Goal: Task Accomplishment & Management: Manage account settings

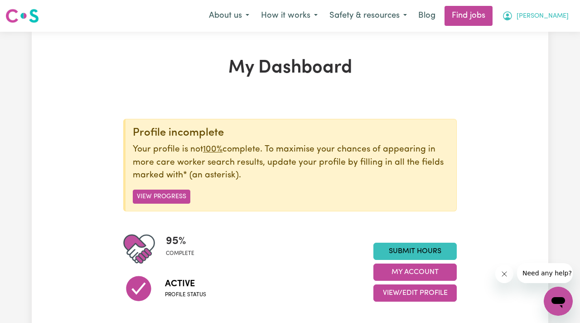
click at [552, 13] on button "[PERSON_NAME]" at bounding box center [535, 15] width 78 height 19
click at [539, 34] on link "My Account" at bounding box center [539, 35] width 72 height 17
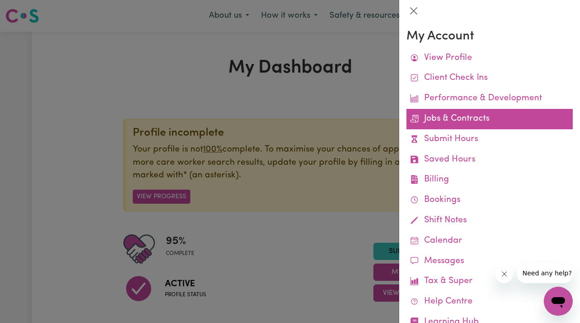
scroll to position [31, 0]
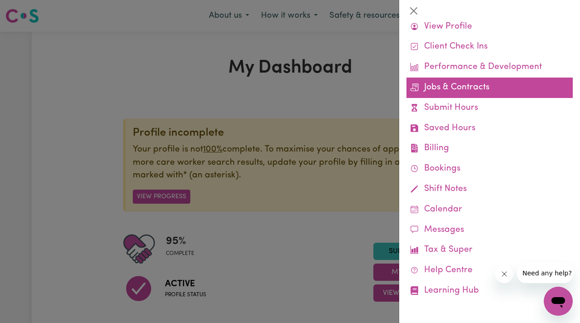
click at [475, 96] on link "Jobs & Contracts" at bounding box center [490, 87] width 166 height 20
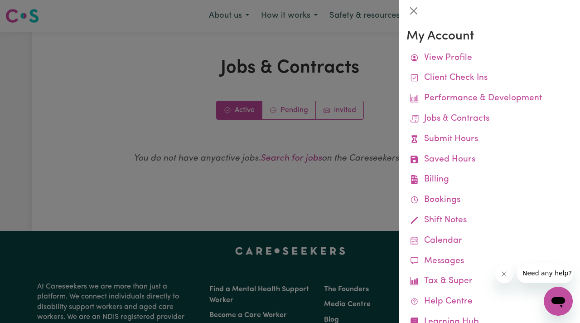
click at [330, 150] on div at bounding box center [290, 161] width 580 height 323
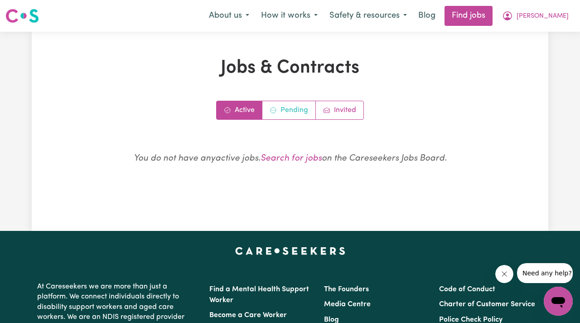
click at [287, 102] on link "Pending" at bounding box center [288, 110] width 53 height 18
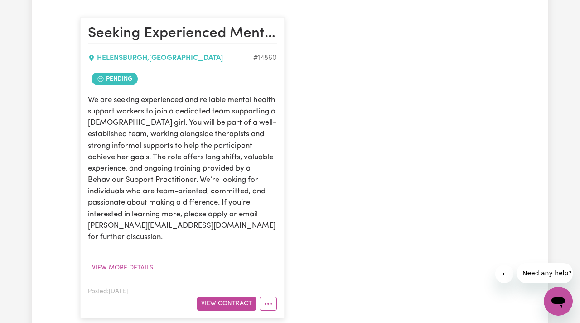
scroll to position [220, 0]
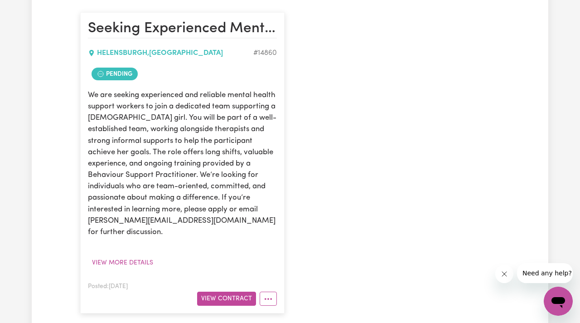
click at [217, 281] on div "Posted: [DATE] View Contract" at bounding box center [182, 293] width 189 height 25
click at [218, 291] on button "View Contract" at bounding box center [226, 298] width 59 height 14
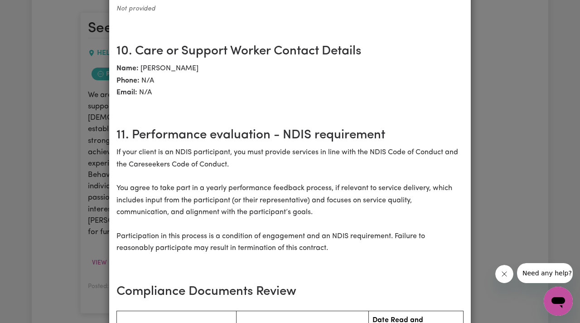
scroll to position [1446, 0]
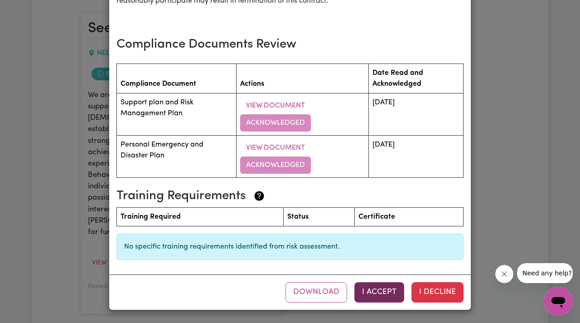
click at [377, 292] on button "I Accept" at bounding box center [379, 292] width 50 height 20
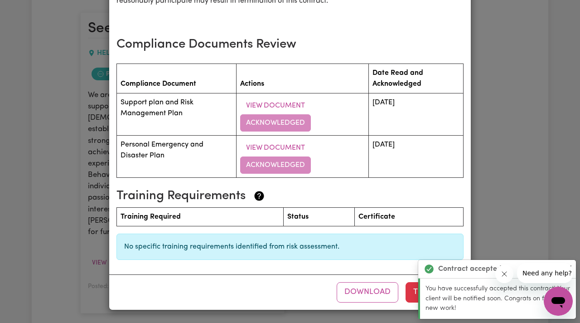
click at [501, 274] on icon "Close message from company" at bounding box center [503, 273] width 7 height 7
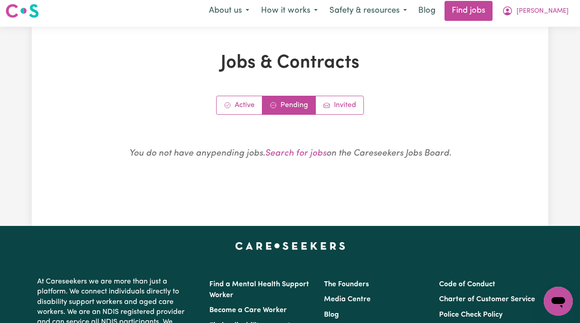
scroll to position [0, 0]
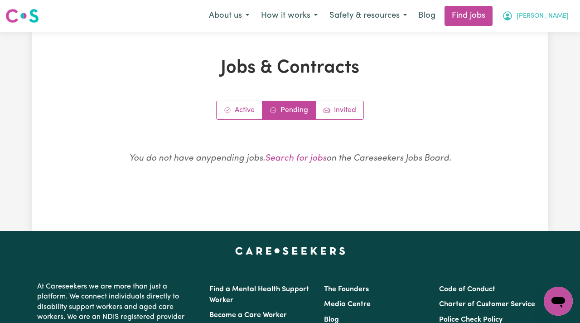
click at [557, 14] on span "[PERSON_NAME]" at bounding box center [543, 16] width 52 height 10
click at [538, 37] on link "My Account" at bounding box center [539, 35] width 72 height 17
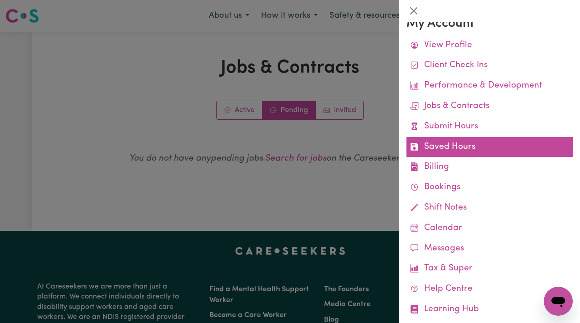
scroll to position [10, 0]
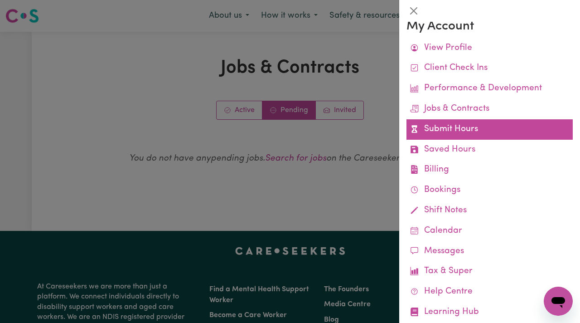
click at [473, 127] on link "Submit Hours" at bounding box center [490, 129] width 166 height 20
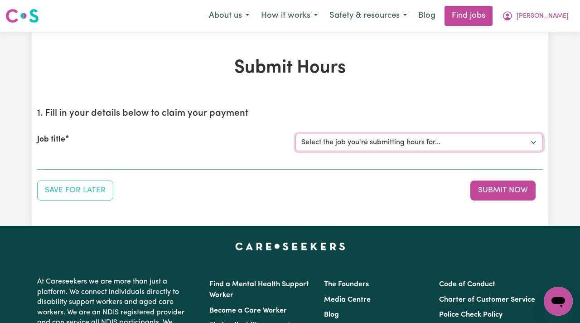
click at [351, 138] on select "Select the job you're submitting hours for... [[PERSON_NAME] (Rayne) Kalie] See…" at bounding box center [418, 142] width 247 height 17
select select "14860"
click at [295, 134] on select "Select the job you're submitting hours for... [[PERSON_NAME] (Rayne) Kalie] See…" at bounding box center [418, 142] width 247 height 17
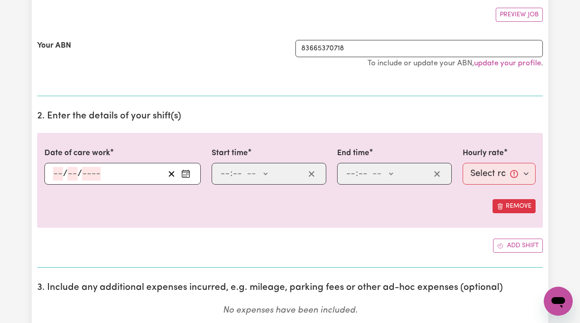
scroll to position [169, 0]
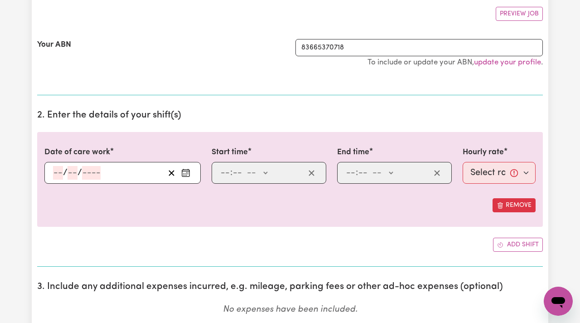
click at [58, 171] on input "number" at bounding box center [58, 173] width 10 height 14
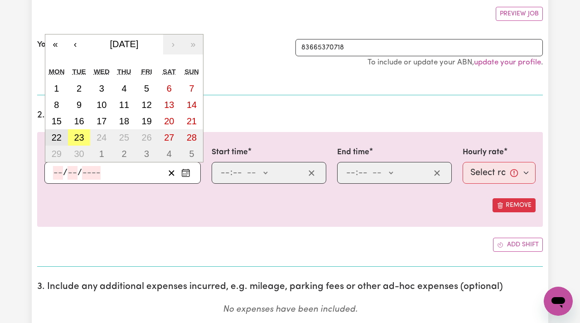
click at [59, 138] on abbr "22" at bounding box center [57, 137] width 10 height 10
type input "[DATE]"
type input "22"
type input "9"
type input "2025"
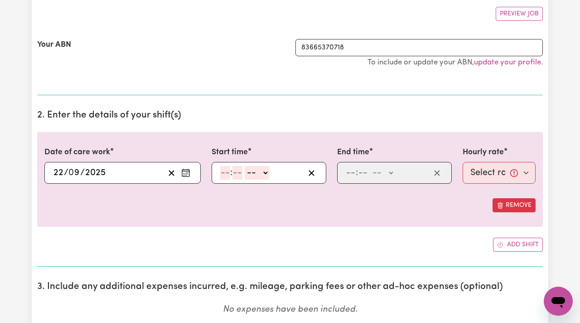
click at [407, 173] on div ": -- AM PM" at bounding box center [387, 173] width 85 height 14
click at [218, 174] on div ": -- AM PM" at bounding box center [269, 173] width 115 height 22
click at [232, 174] on span ":" at bounding box center [231, 173] width 2 height 10
click at [229, 174] on input "number" at bounding box center [225, 173] width 10 height 14
type input "11"
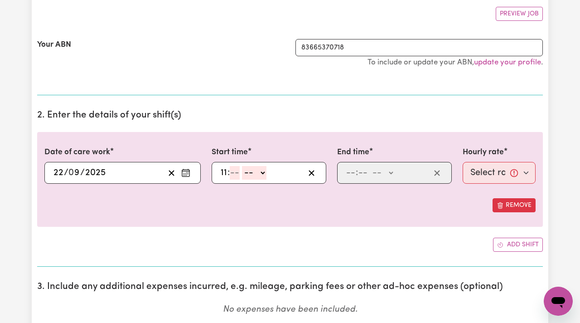
type input "0"
type input "00"
click at [246, 203] on div "Remove" at bounding box center [289, 205] width 491 height 14
click at [267, 178] on select "-- AM PM" at bounding box center [256, 173] width 24 height 14
select select "am"
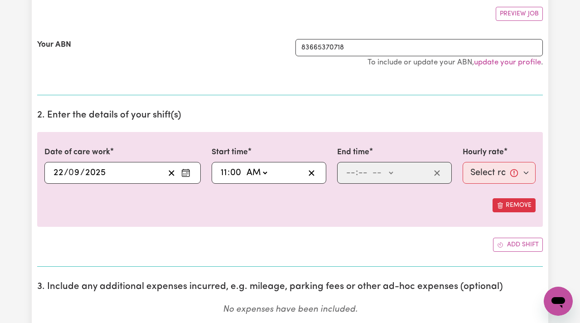
click at [245, 166] on select "-- AM PM" at bounding box center [256, 173] width 24 height 14
type input "11:00"
type input "0"
click at [348, 174] on input "number" at bounding box center [351, 173] width 10 height 14
type input "12"
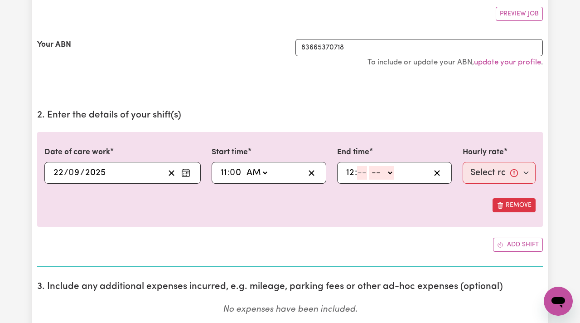
click at [363, 174] on input "number" at bounding box center [362, 173] width 10 height 14
type input "30"
click at [370, 175] on span at bounding box center [369, 173] width 2 height 10
click at [383, 175] on select "-- AM PM" at bounding box center [383, 173] width 24 height 14
select select "pm"
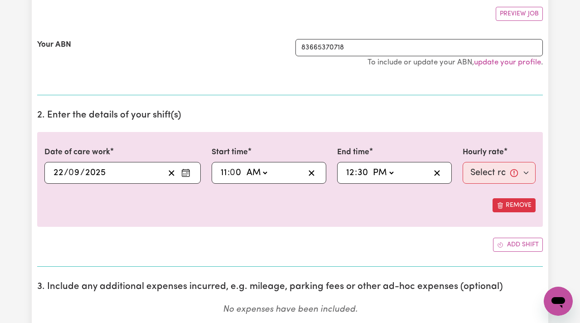
click at [371, 166] on select "-- AM PM" at bounding box center [383, 173] width 24 height 14
type input "12:30"
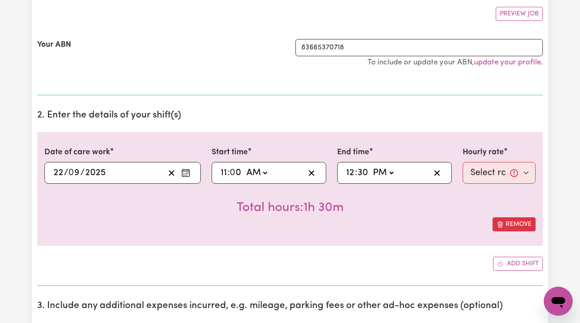
click at [505, 157] on div "Hourly rate Select rate... $61.07 (Weekday)" at bounding box center [499, 164] width 73 height 37
click at [529, 176] on select "Select rate... $61.07 (Weekday)" at bounding box center [499, 173] width 73 height 22
select select "61.07-Weekday"
click at [463, 162] on select "Select rate... $61.07 (Weekday)" at bounding box center [499, 173] width 73 height 22
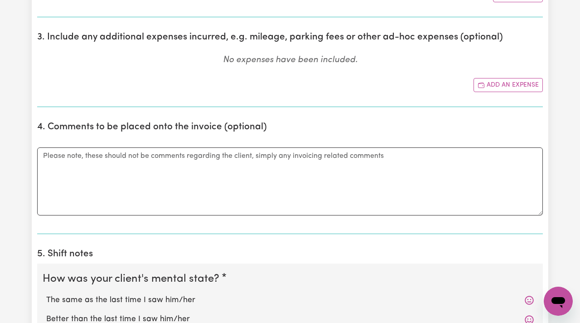
scroll to position [448, 0]
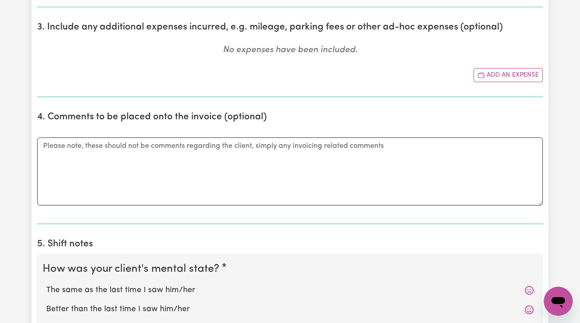
click at [406, 205] on div "Comments" at bounding box center [290, 171] width 506 height 90
click at [397, 149] on textarea "Comments" at bounding box center [290, 171] width 506 height 68
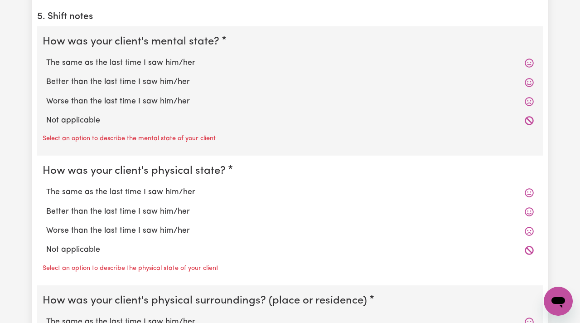
scroll to position [669, 0]
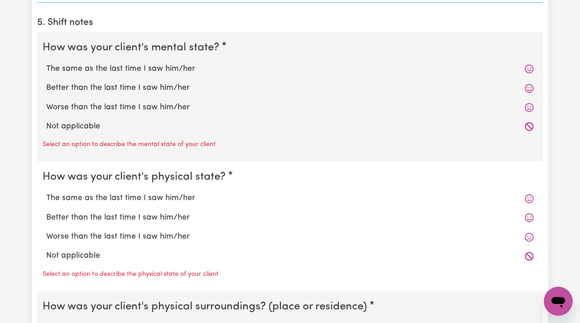
type textarea "Zoom BSP meeting"
click at [528, 126] on icon at bounding box center [529, 126] width 9 height 9
click at [91, 123] on label "Not applicable" at bounding box center [290, 127] width 488 height 12
click at [46, 121] on input "Not applicable" at bounding box center [46, 120] width 0 height 0
radio input "true"
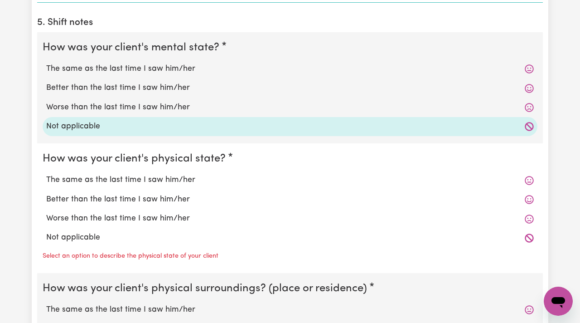
click at [106, 244] on div "Not applicable" at bounding box center [290, 237] width 495 height 19
click at [108, 240] on label "Not applicable" at bounding box center [290, 238] width 488 height 12
click at [46, 232] on input "Not applicable" at bounding box center [46, 231] width 0 height 0
radio input "true"
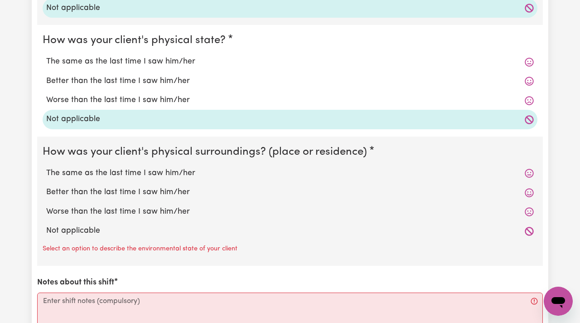
scroll to position [792, 0]
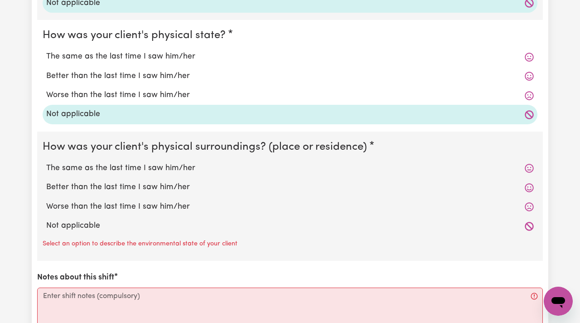
click at [88, 210] on label "Worse than the last time I saw him/her" at bounding box center [290, 207] width 488 height 12
click at [46, 201] on input "Worse than the last time I saw him/her" at bounding box center [46, 200] width 0 height 0
radio input "true"
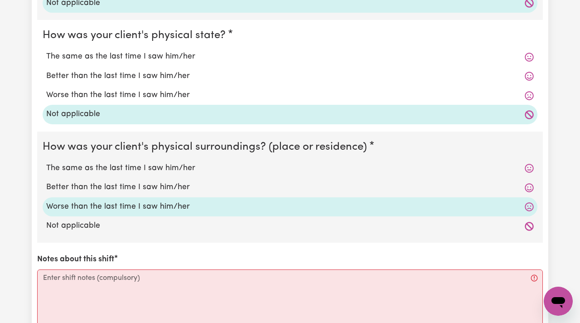
click at [88, 227] on label "Not applicable" at bounding box center [290, 226] width 488 height 12
click at [46, 220] on input "Not applicable" at bounding box center [46, 219] width 0 height 0
radio input "true"
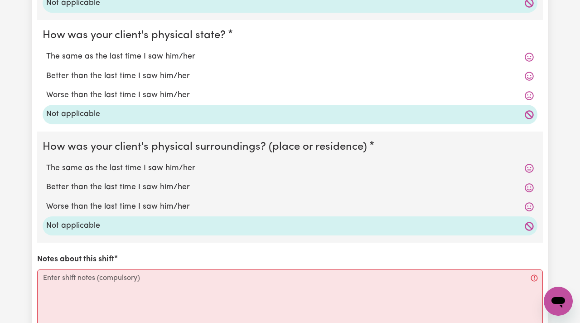
click at [102, 260] on label "Notes about this shift" at bounding box center [75, 259] width 77 height 12
click at [102, 269] on textarea "Notes about this shift" at bounding box center [290, 303] width 506 height 68
click at [110, 322] on textarea "Notes about this shift" at bounding box center [290, 303] width 506 height 68
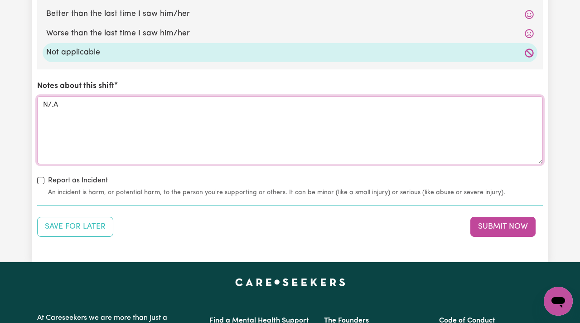
scroll to position [966, 0]
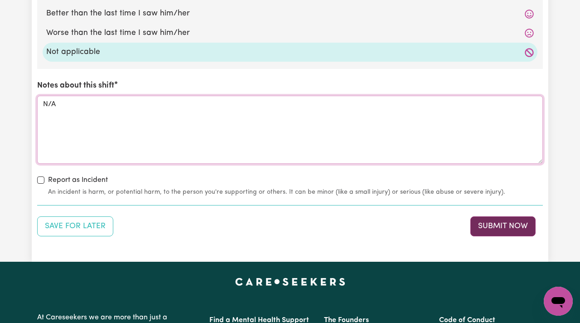
type textarea "N/A"
click at [498, 224] on button "Submit Now" at bounding box center [502, 226] width 65 height 20
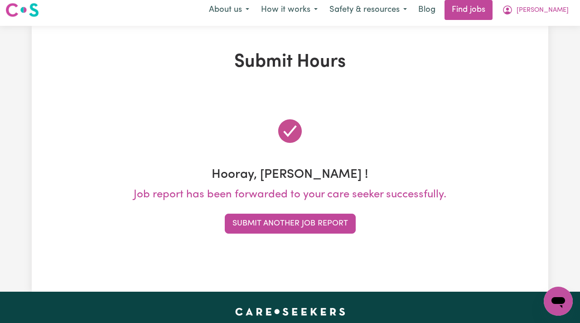
scroll to position [0, 0]
